Goal: Task Accomplishment & Management: Manage account settings

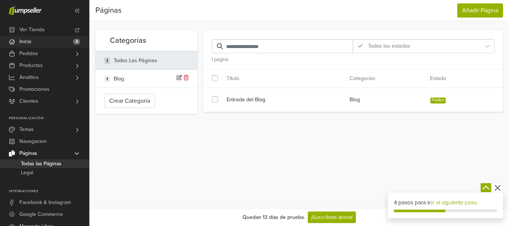
click at [29, 45] on span "Inicio" at bounding box center [25, 42] width 12 height 12
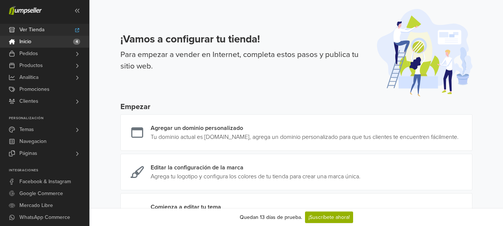
click at [42, 27] on span "Ver Tienda" at bounding box center [31, 30] width 25 height 12
click at [45, 62] on link "Productos" at bounding box center [44, 66] width 89 height 12
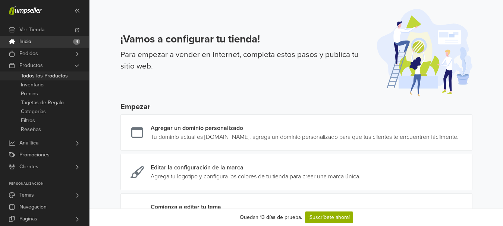
click at [49, 76] on span "Todos los Productos" at bounding box center [44, 76] width 47 height 9
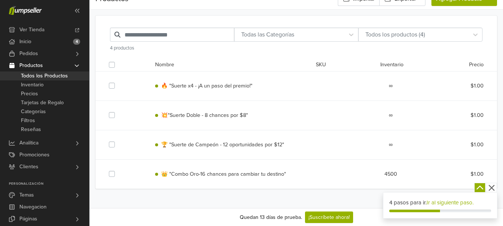
scroll to position [18, 0]
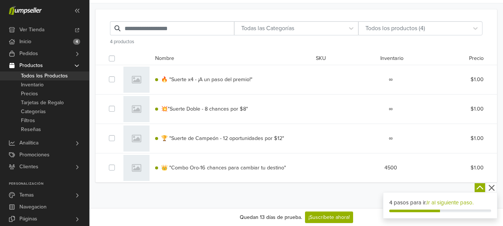
click at [492, 188] on icon "button" at bounding box center [491, 188] width 6 height 6
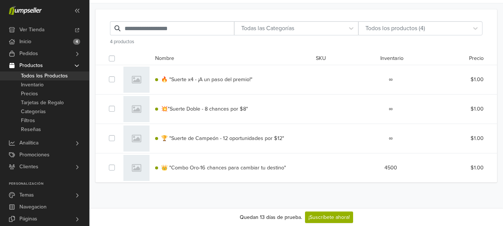
click at [390, 173] on div "👑 "Combo Oro-16 chances para cambiar tu destino" 4500 $1.00" at bounding box center [296, 168] width 386 height 29
click at [118, 164] on label at bounding box center [118, 164] width 0 height 0
click at [273, 169] on span "👑 "Combo Oro-16 chances para cambiar tu destino"" at bounding box center [223, 168] width 125 height 6
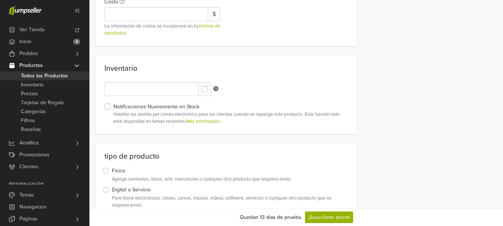
scroll to position [316, 0]
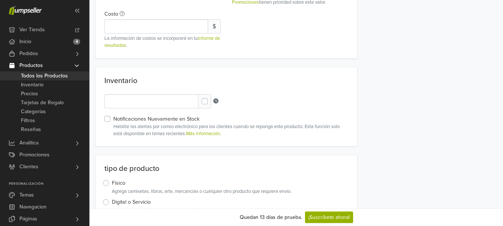
click at [208, 100] on div at bounding box center [206, 102] width 9 height 9
click at [211, 98] on label at bounding box center [211, 98] width 0 height 0
type input "*"
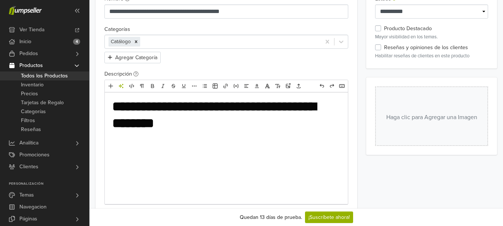
scroll to position [0, 0]
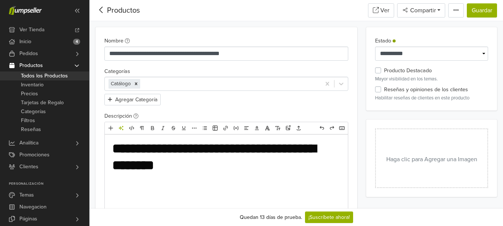
click at [391, 156] on button "Haga clic para Agregar una Imagen" at bounding box center [431, 159] width 113 height 60
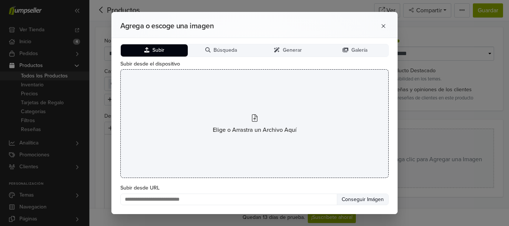
click at [251, 129] on span "Elige o Arrastra un Archivo Aquí" at bounding box center [255, 130] width 84 height 9
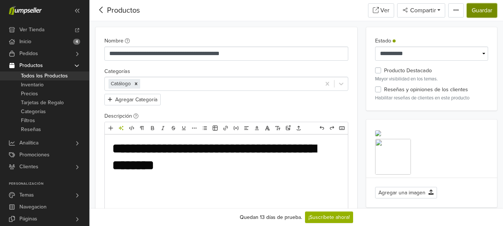
click at [485, 8] on button "Guardar" at bounding box center [482, 10] width 30 height 14
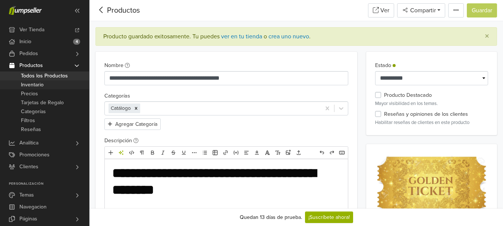
click at [41, 87] on span "Inventario" at bounding box center [32, 85] width 23 height 9
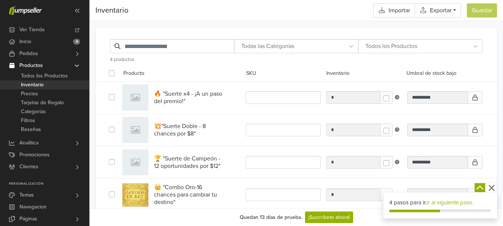
click at [187, 95] on span "🔥 "Suerte x4 - ¡A un paso del premio!"" at bounding box center [189, 97] width 71 height 15
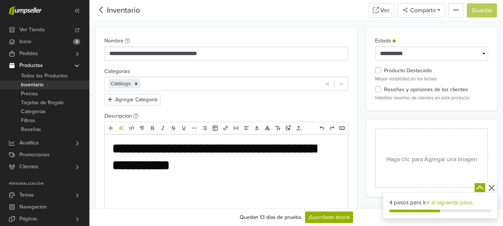
click at [404, 173] on button "Haga clic para Agregar una Imagen" at bounding box center [431, 159] width 113 height 60
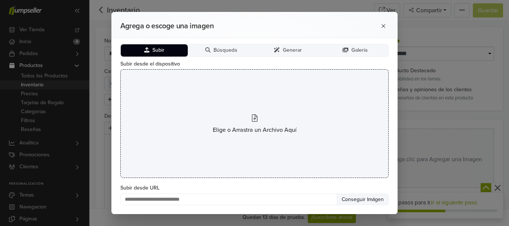
click at [225, 128] on span "Elige o Arrastra un Archivo Aquí" at bounding box center [255, 130] width 84 height 9
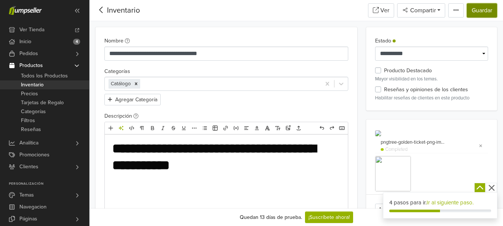
click at [481, 8] on button "Guardar" at bounding box center [482, 10] width 30 height 14
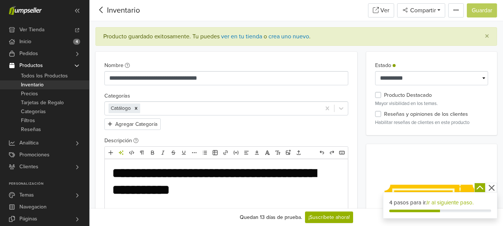
click at [45, 87] on link "Inventario" at bounding box center [44, 85] width 89 height 9
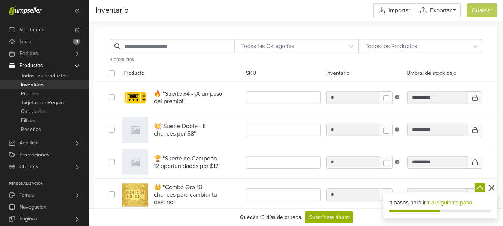
click at [203, 133] on span "💥"Suerte Doble - 8 chances por $8"" at bounding box center [189, 130] width 71 height 15
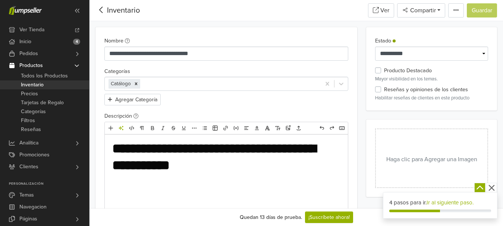
click at [438, 162] on button "Haga clic para Agregar una Imagen" at bounding box center [431, 159] width 113 height 60
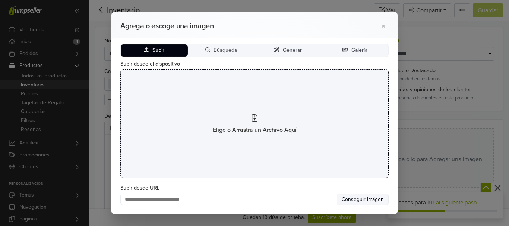
click at [227, 123] on div "Elige o Arrastra un Archivo Aquí" at bounding box center [254, 123] width 268 height 109
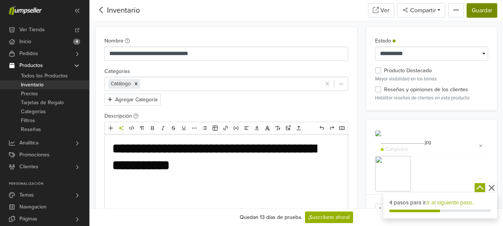
click at [484, 11] on button "Guardar" at bounding box center [482, 10] width 30 height 14
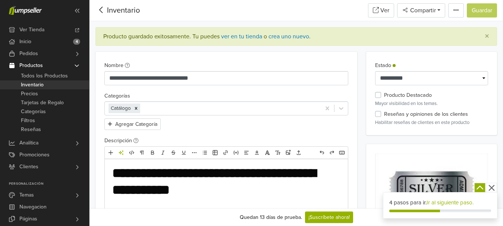
click at [52, 81] on link "Inventario" at bounding box center [44, 85] width 89 height 9
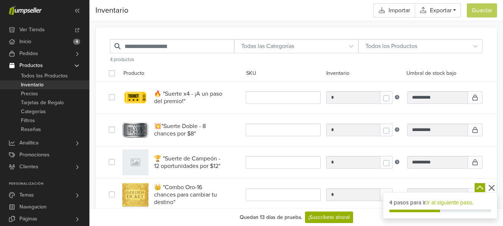
click at [171, 161] on span "🏆 "Suerte de Campeón - 12 oportunidades por $12"" at bounding box center [189, 162] width 71 height 15
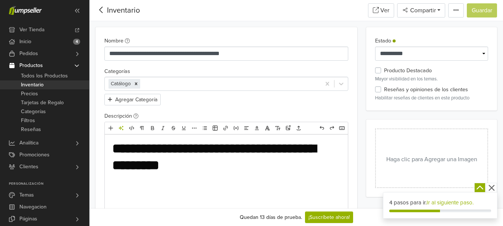
click at [444, 165] on button "Haga clic para Agregar una Imagen" at bounding box center [431, 159] width 113 height 60
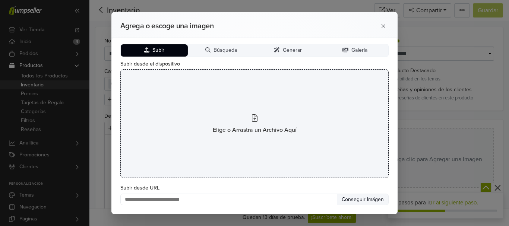
click at [250, 135] on div "Elige o Arrastra un Archivo Aquí" at bounding box center [254, 123] width 268 height 109
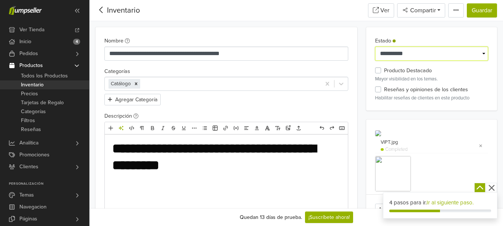
click at [452, 53] on select "**********" at bounding box center [431, 54] width 113 height 14
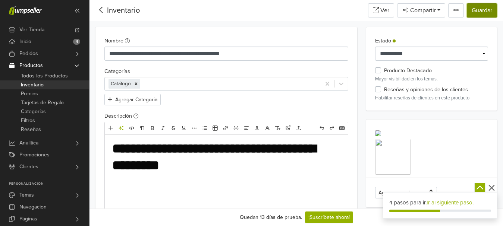
click at [483, 10] on button "Guardar" at bounding box center [482, 10] width 30 height 14
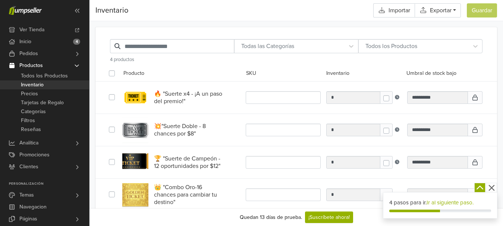
click at [179, 98] on span "🔥 "Suerte x4 - ¡A un paso del premio!"" at bounding box center [189, 97] width 71 height 15
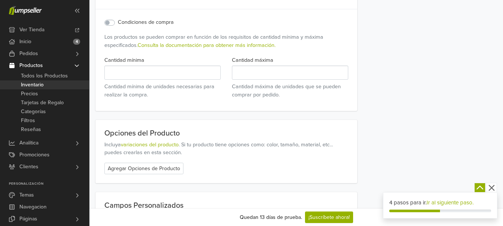
scroll to position [783, 0]
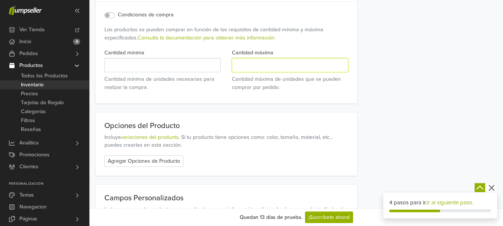
click at [241, 67] on input "*" at bounding box center [290, 65] width 116 height 14
type input "*"
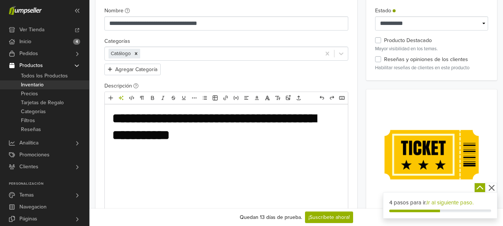
scroll to position [0, 0]
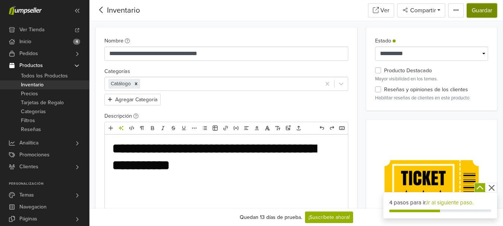
click at [479, 12] on button "Guardar" at bounding box center [482, 10] width 30 height 14
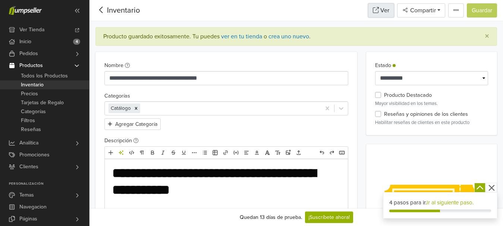
click at [381, 9] on link "Ver" at bounding box center [381, 10] width 26 height 14
click at [29, 33] on span "Ver Tienda" at bounding box center [31, 30] width 25 height 12
